Goal: Task Accomplishment & Management: Use online tool/utility

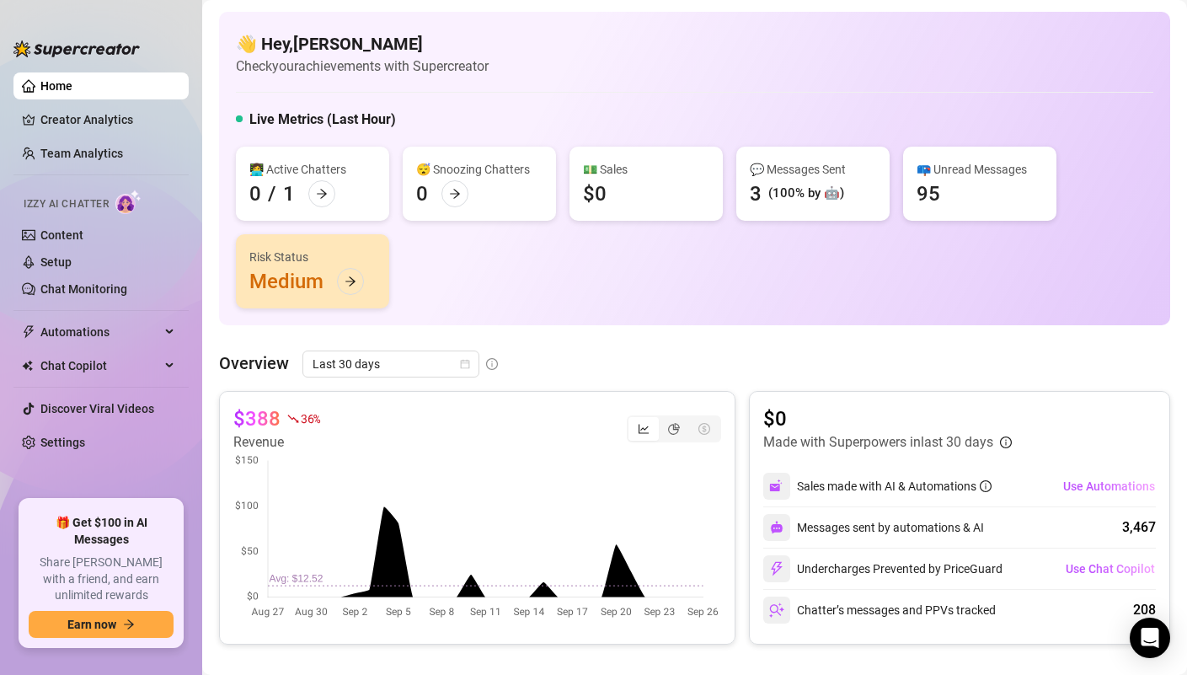
click at [99, 345] on ul "Home Creator Analytics Team Analytics Izzy AI Chatter Content Setup Chat Monito…" at bounding box center [100, 279] width 175 height 427
click at [99, 334] on span "Automations" at bounding box center [100, 331] width 120 height 27
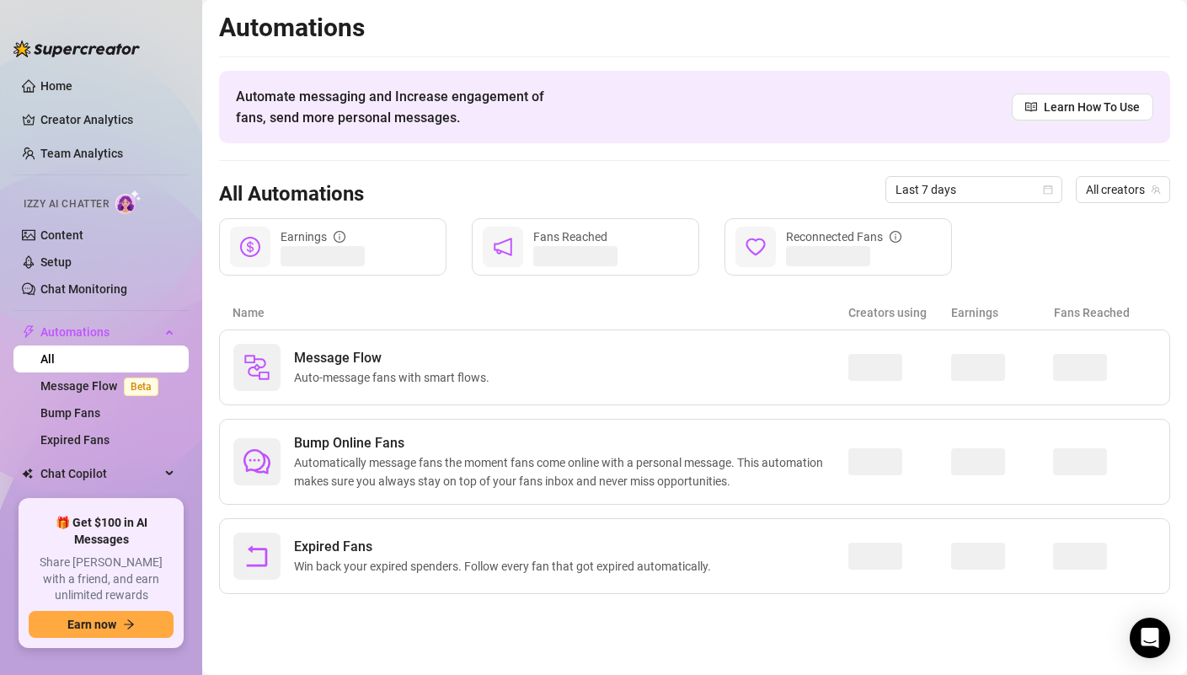
click at [55, 366] on link "All" at bounding box center [47, 358] width 14 height 13
click at [88, 471] on span "Chat Copilot" at bounding box center [100, 473] width 120 height 27
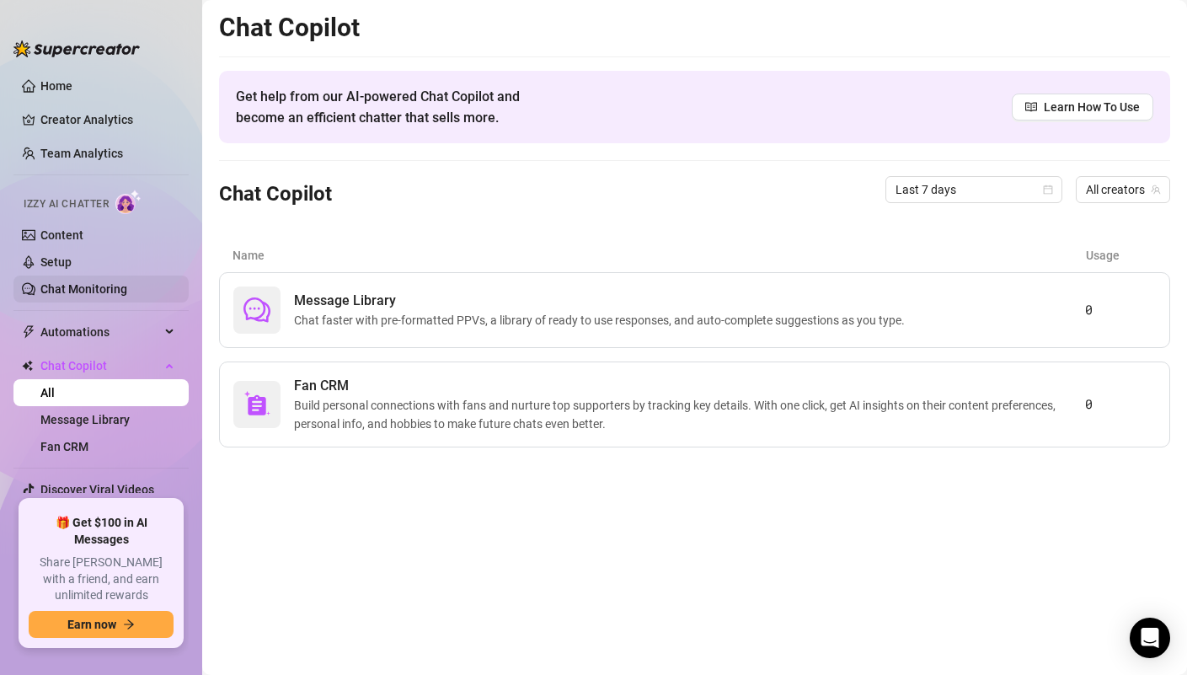
click at [88, 295] on link "Chat Monitoring" at bounding box center [83, 288] width 87 height 13
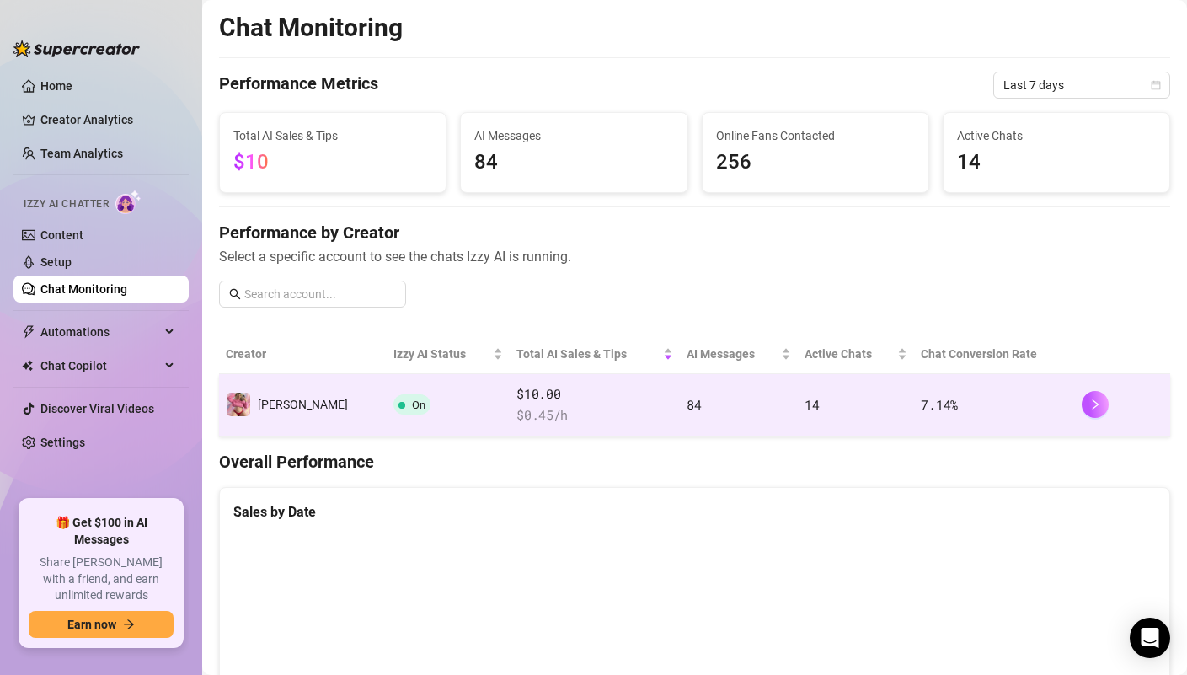
click at [421, 409] on td "On" at bounding box center [448, 405] width 123 height 62
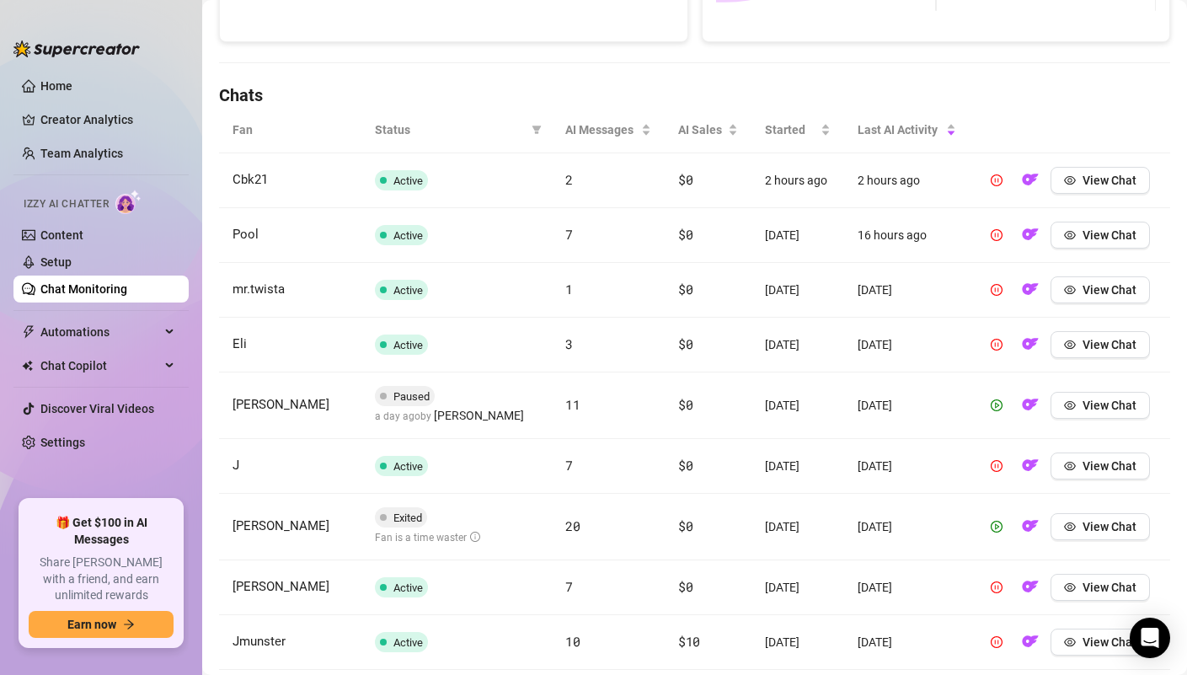
scroll to position [518, 0]
click at [1116, 233] on span "View Chat" at bounding box center [1109, 236] width 54 height 13
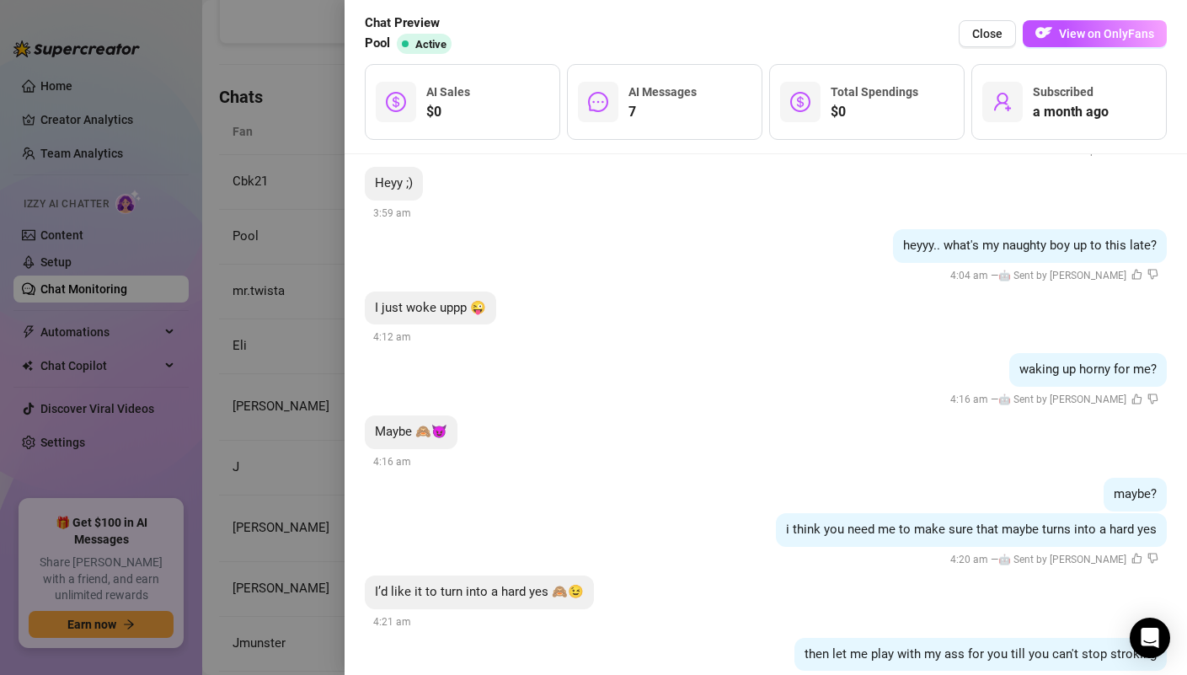
scroll to position [417, 0]
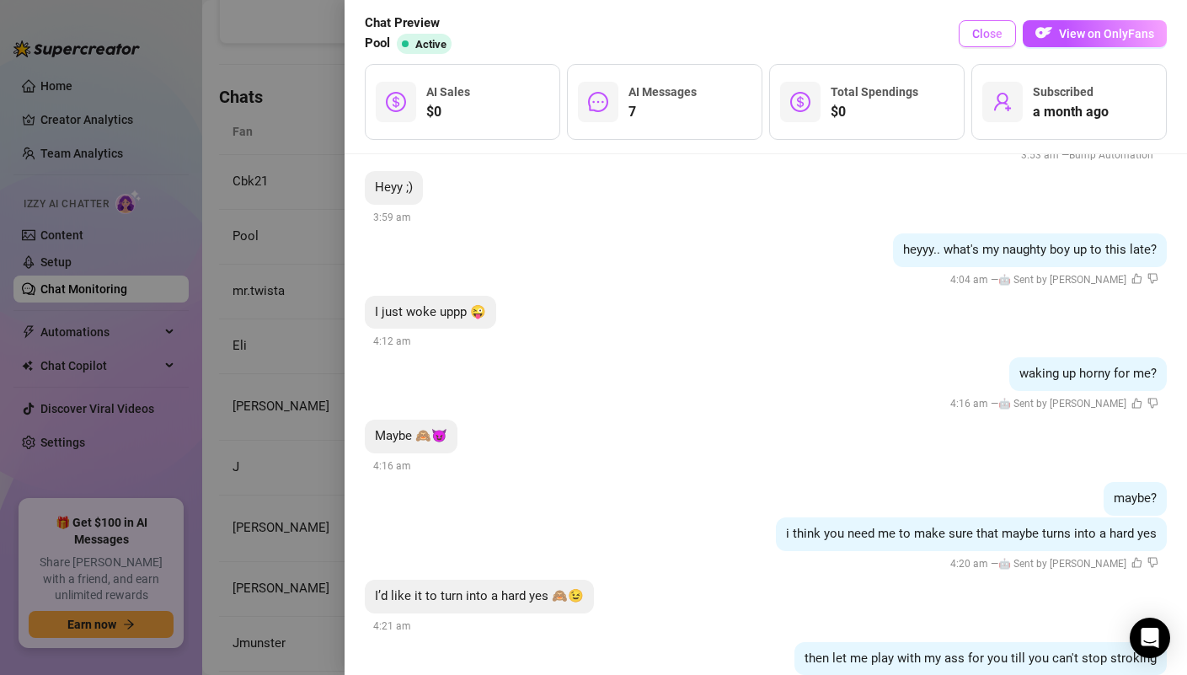
click at [986, 29] on span "Close" at bounding box center [987, 33] width 30 height 13
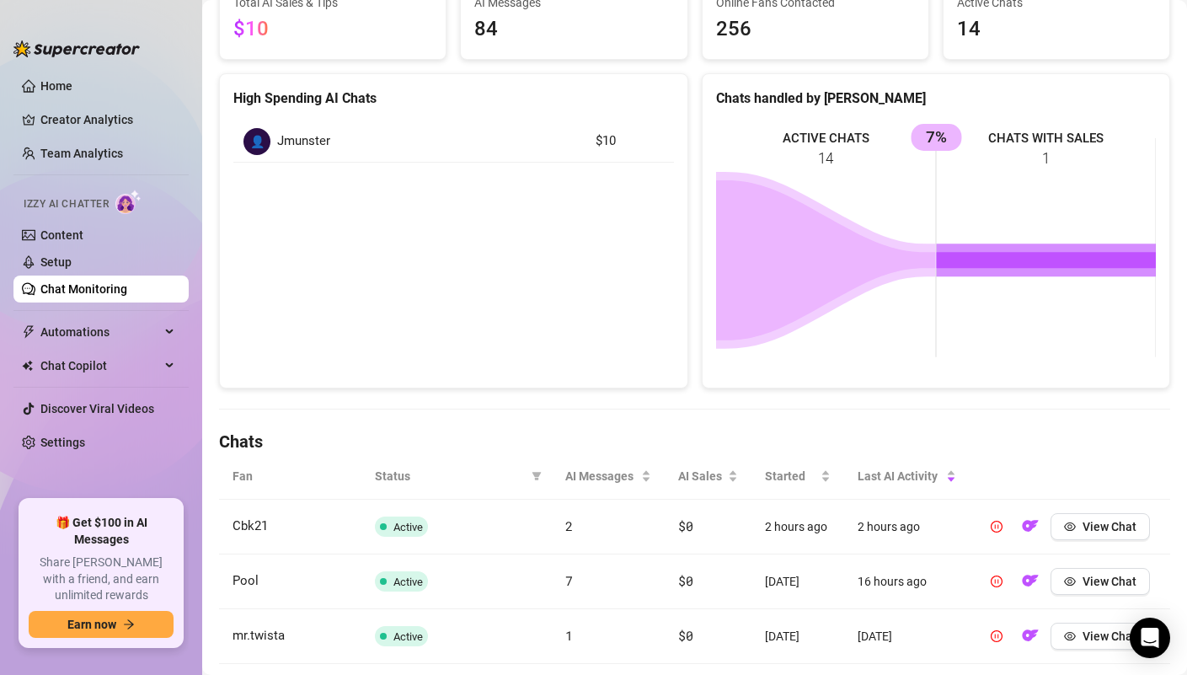
scroll to position [0, 0]
